Goal: Transaction & Acquisition: Purchase product/service

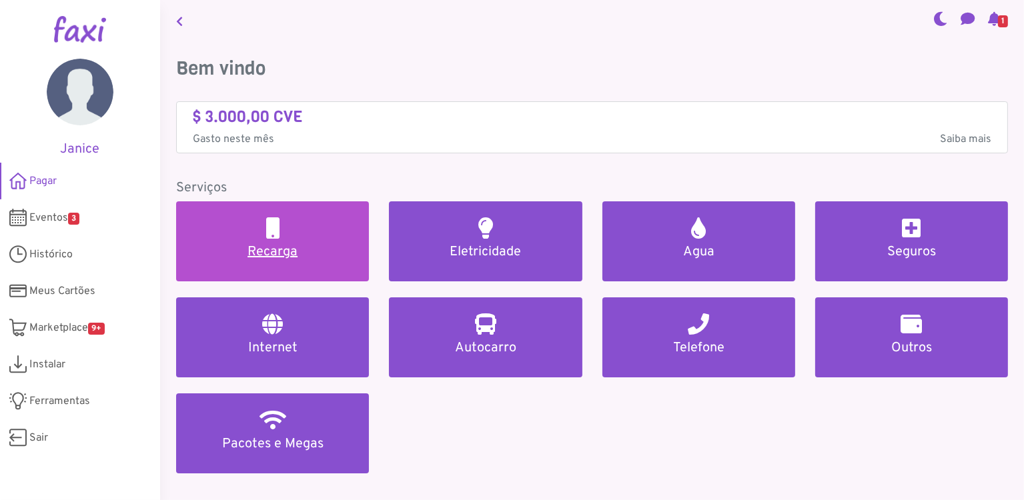
click at [277, 248] on h5 "Recarga" at bounding box center [272, 252] width 161 height 16
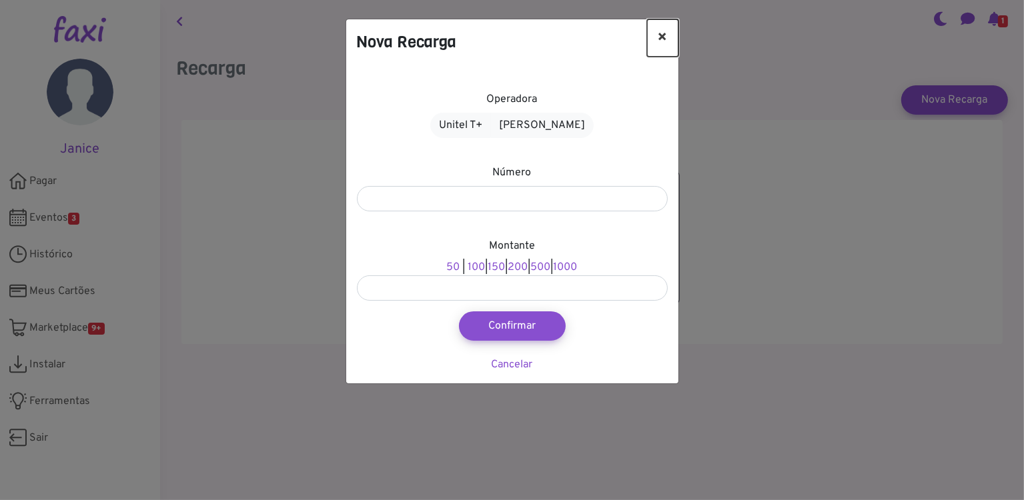
click at [660, 38] on button "×" at bounding box center [662, 37] width 31 height 37
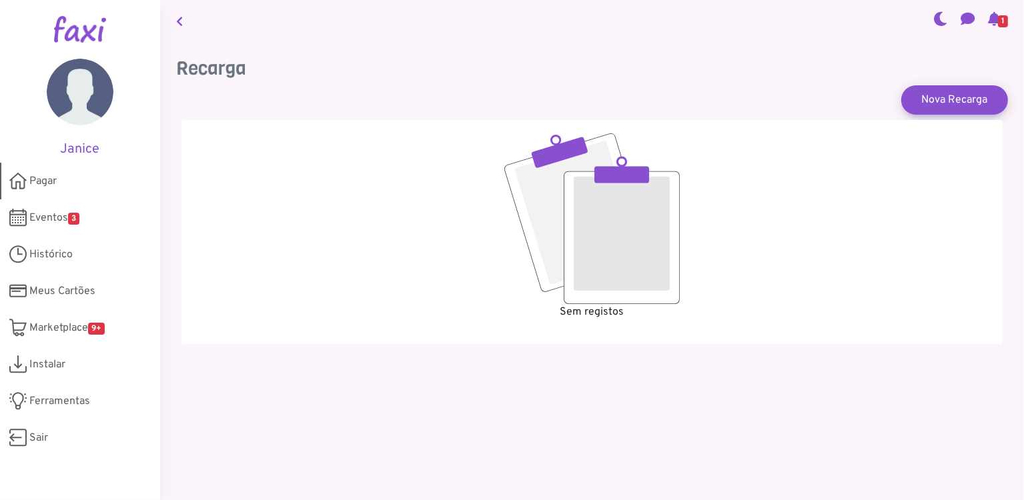
click at [37, 181] on span "Pagar" at bounding box center [42, 181] width 27 height 16
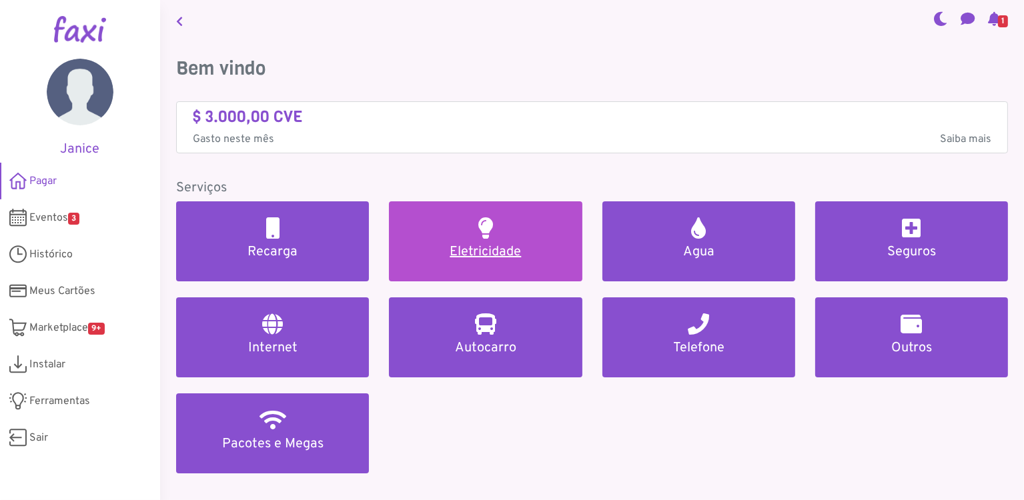
click at [470, 245] on h5 "Eletricidade" at bounding box center [485, 252] width 161 height 16
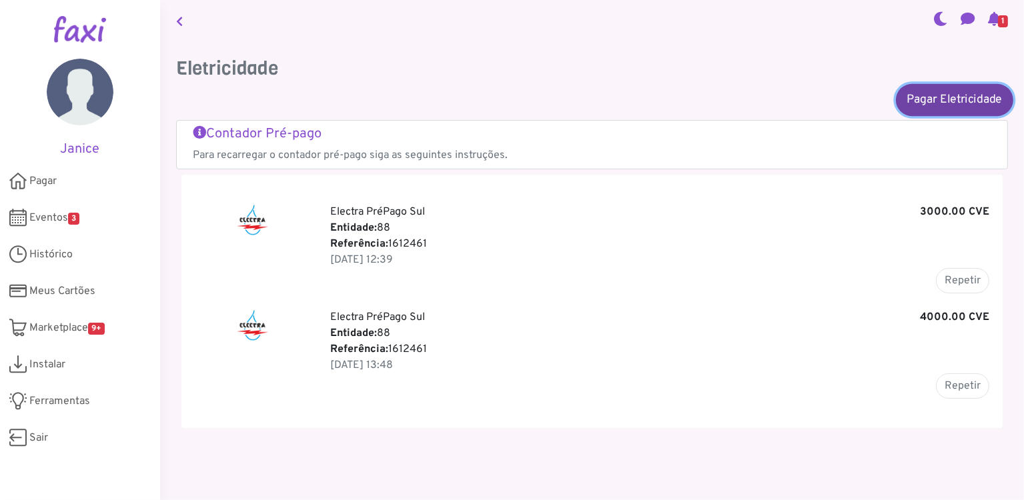
click at [923, 100] on link "Pagar Eletricidade" at bounding box center [954, 99] width 117 height 32
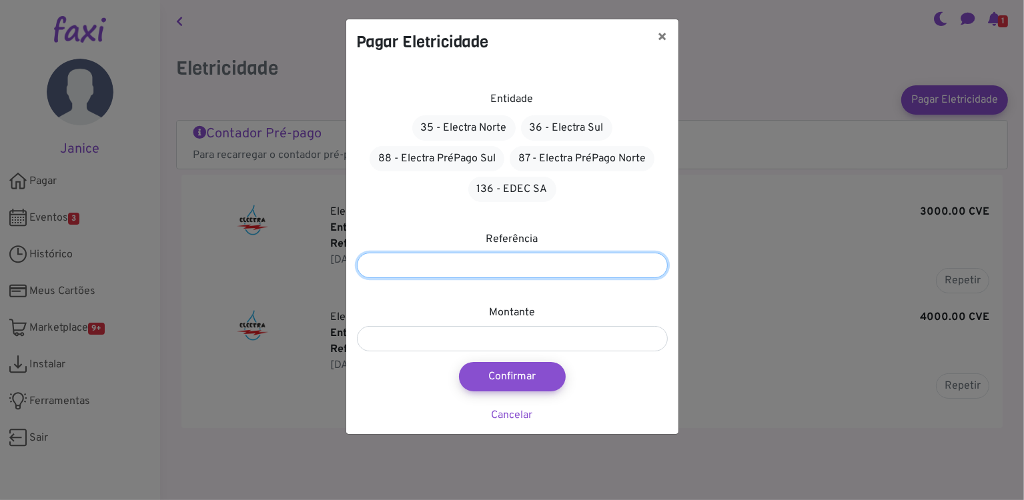
click at [494, 276] on input "number" at bounding box center [512, 265] width 311 height 25
type input "*******"
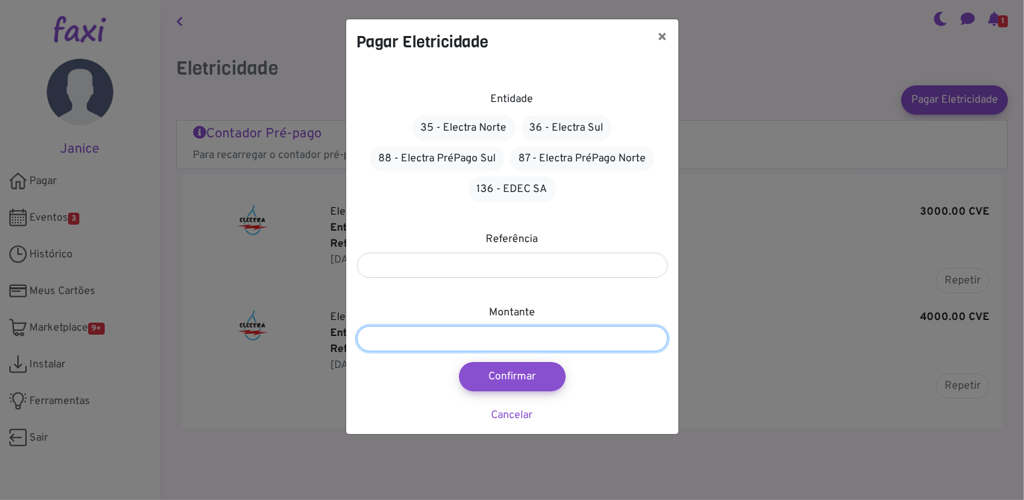
click at [486, 344] on input "number" at bounding box center [512, 338] width 311 height 25
type input "****"
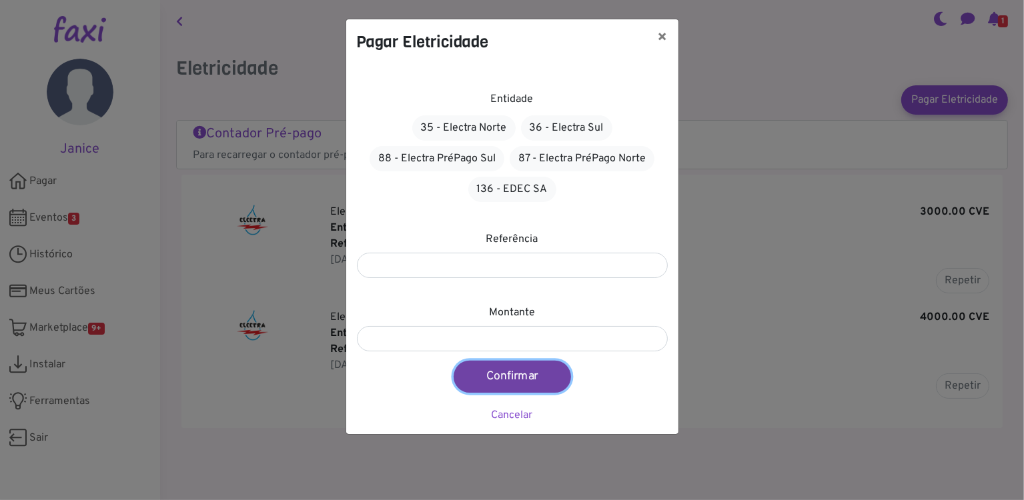
click at [534, 380] on button "Confirmar" at bounding box center [512, 377] width 117 height 32
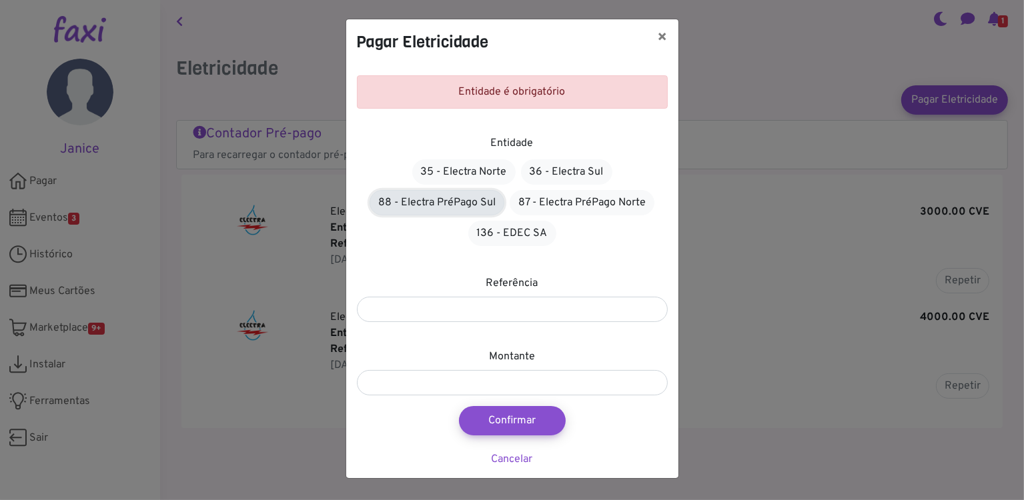
click at [437, 207] on link "88 - Electra PréPago Sul" at bounding box center [437, 202] width 135 height 25
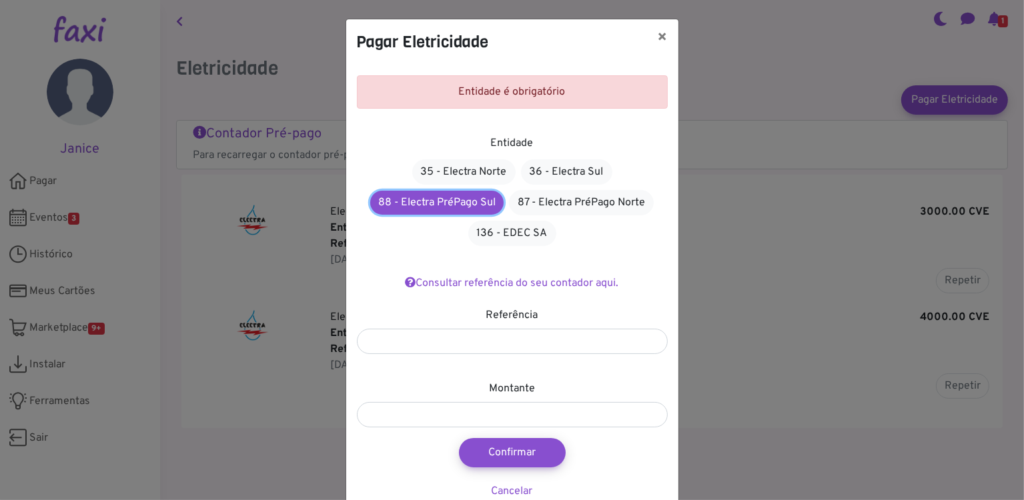
scroll to position [28, 0]
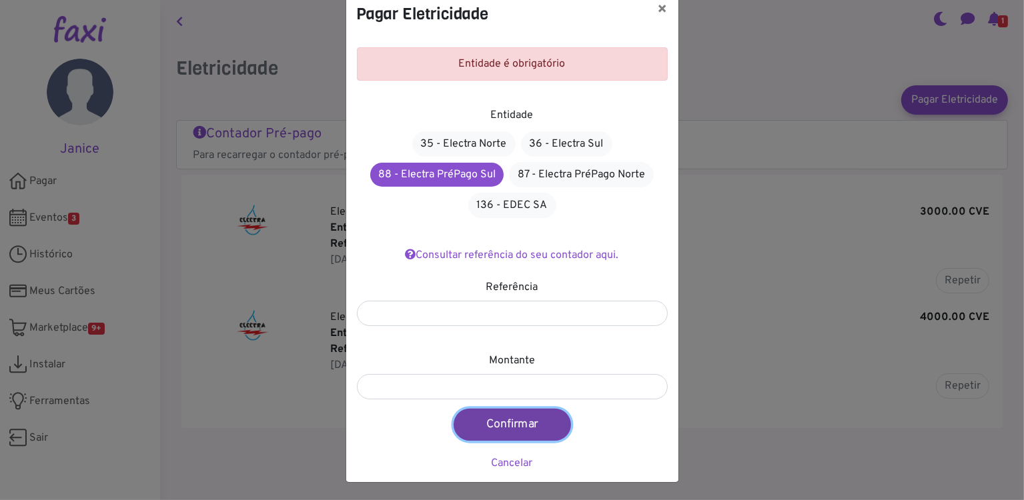
click at [512, 420] on button "Confirmar" at bounding box center [512, 425] width 117 height 32
type input "****"
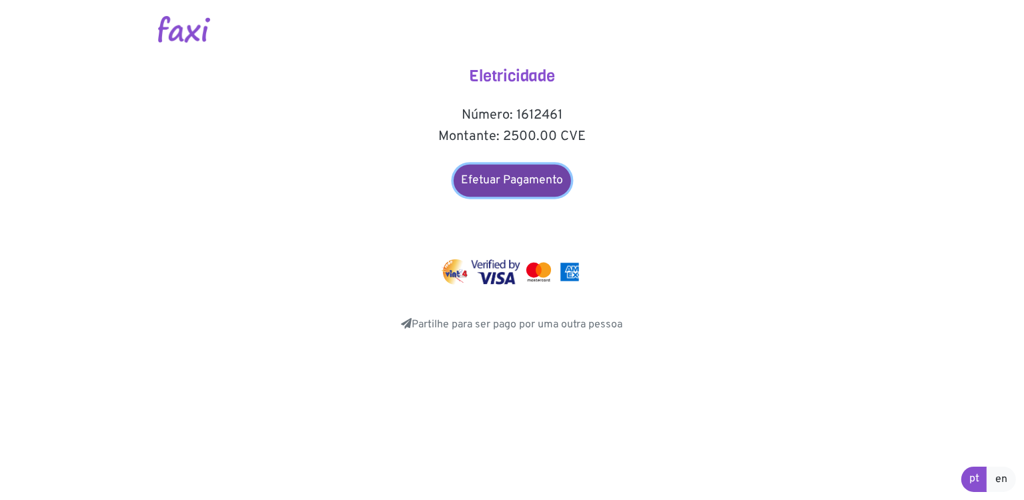
click at [513, 181] on link "Efetuar Pagamento" at bounding box center [512, 181] width 117 height 32
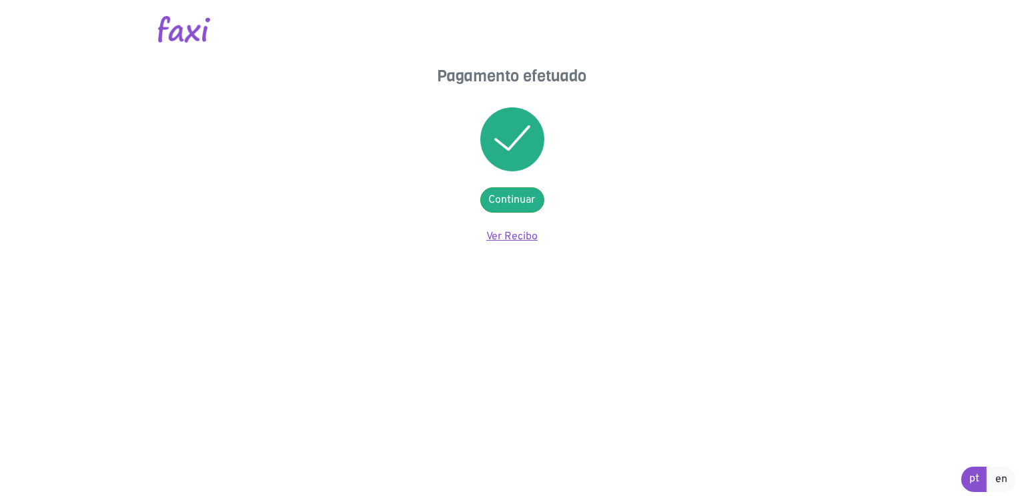
click at [521, 235] on link "Ver Recibo" at bounding box center [511, 236] width 51 height 13
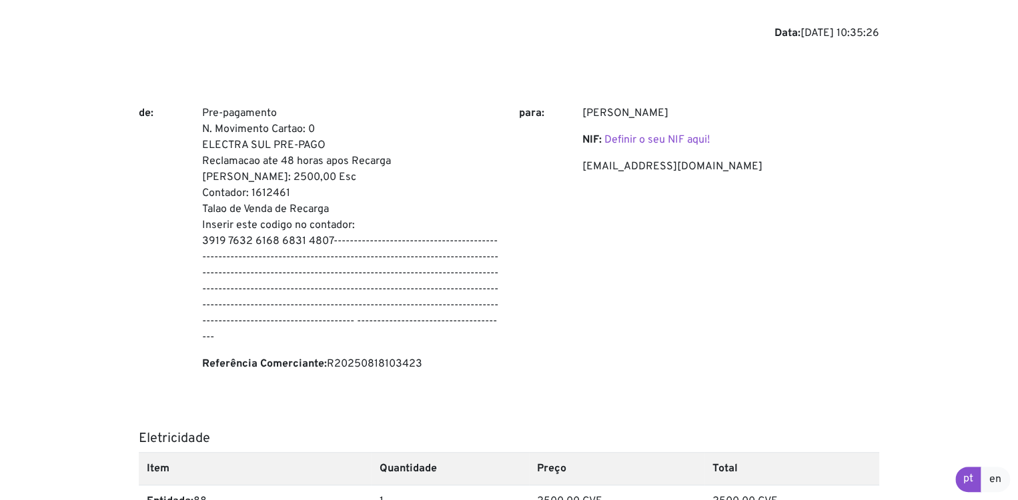
scroll to position [67, 0]
